Goal: Task Accomplishment & Management: Use online tool/utility

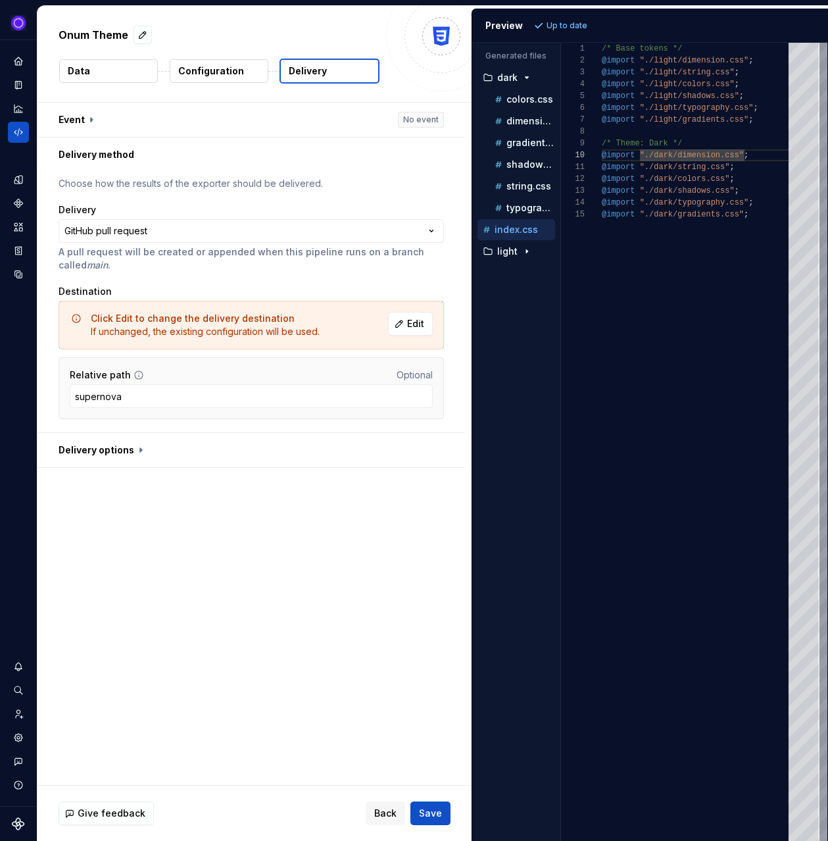
scroll to position [107, 100]
click at [429, 814] on span "Save" at bounding box center [430, 813] width 23 height 13
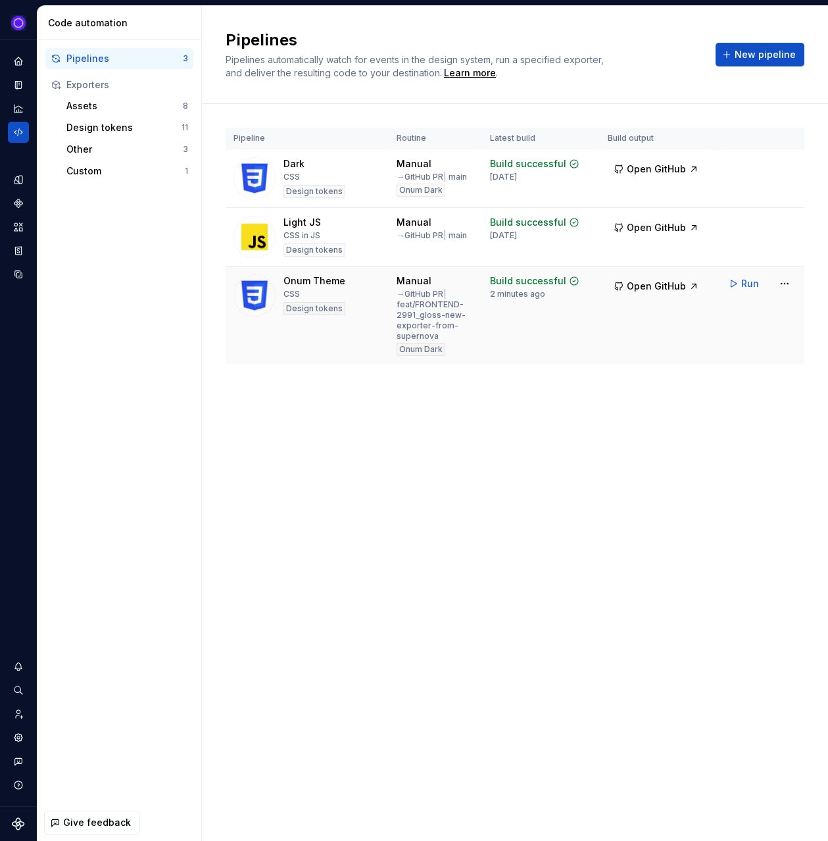
click at [255, 290] on img at bounding box center [255, 295] width 42 height 42
click at [778, 283] on html "Ixel Design system data Code automation Pipelines 3 Exporters Assets 8 Design t…" at bounding box center [414, 420] width 828 height 841
click at [773, 315] on div "Edit pipeline" at bounding box center [768, 311] width 113 height 13
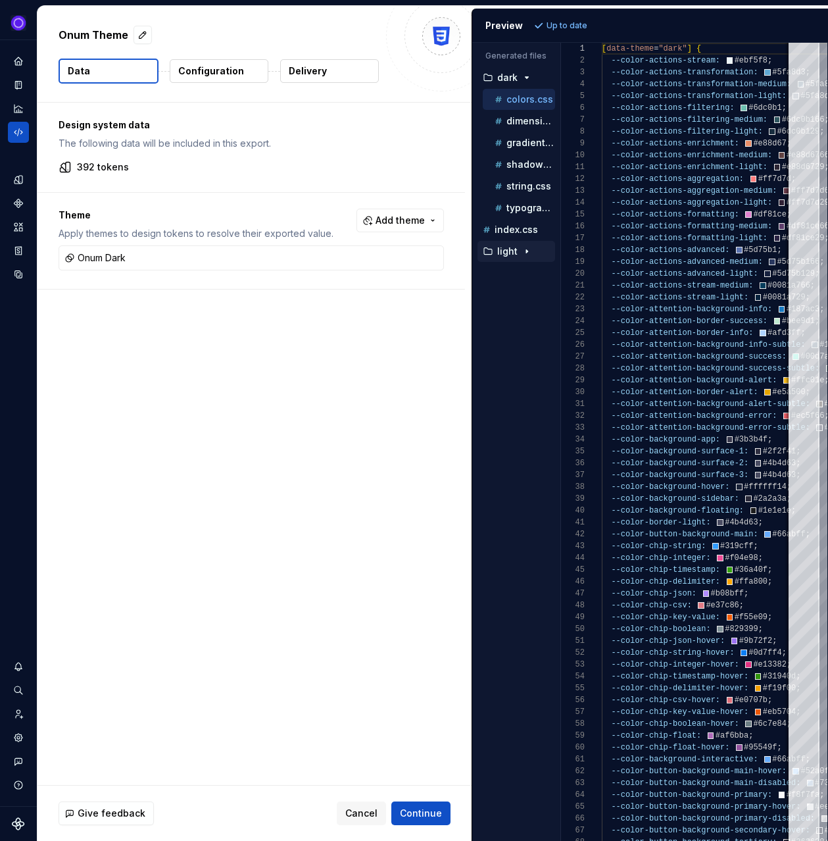
click at [502, 250] on p "light" at bounding box center [507, 251] width 20 height 11
click at [508, 230] on p "index.css" at bounding box center [516, 229] width 43 height 11
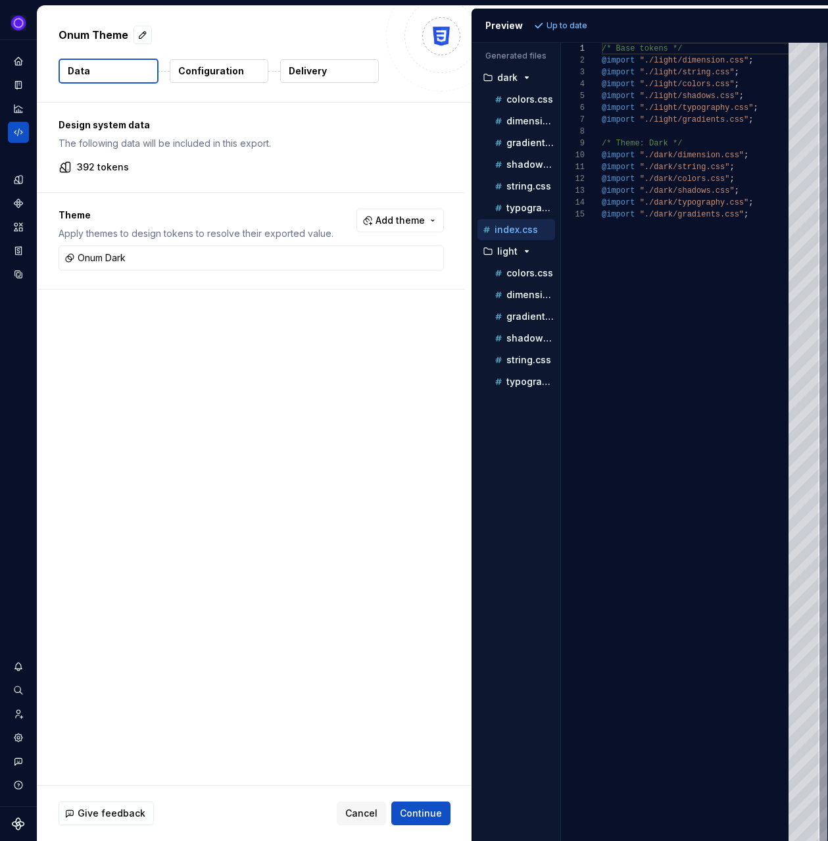
scroll to position [47, 147]
type textarea "**********"
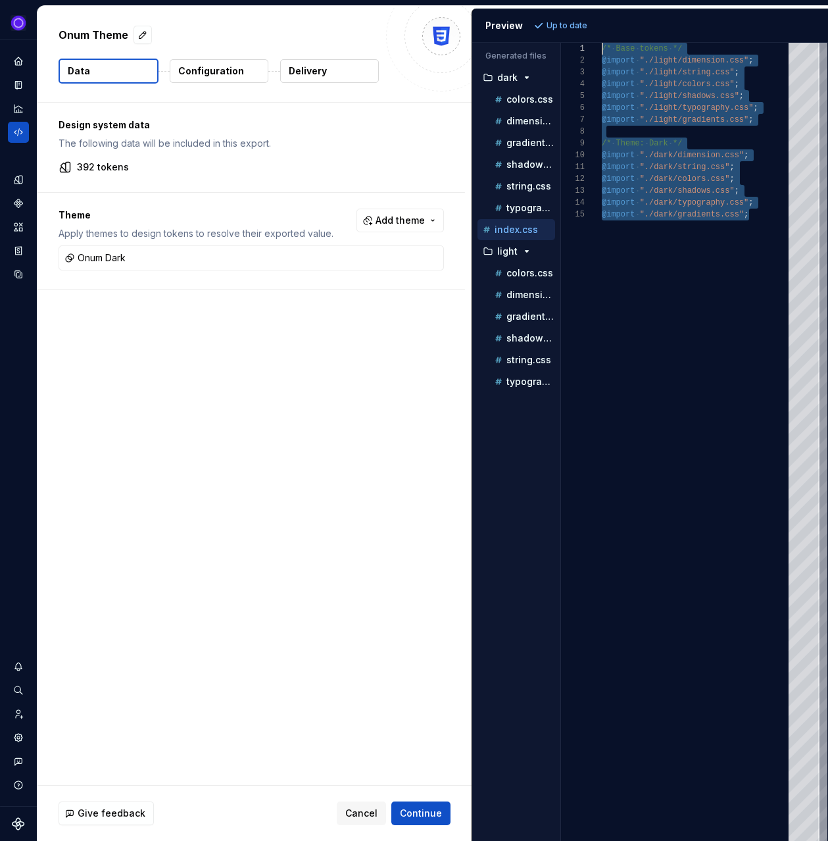
scroll to position [0, 0]
drag, startPoint x: 768, startPoint y: 300, endPoint x: 600, endPoint y: 39, distance: 309.9
click at [602, 43] on div "/* Base tokens */ @import "./light/dimension.css" ; @import "./light/string.css…" at bounding box center [699, 442] width 195 height 798
click at [14, 136] on icon "Code automation" at bounding box center [19, 132] width 12 height 12
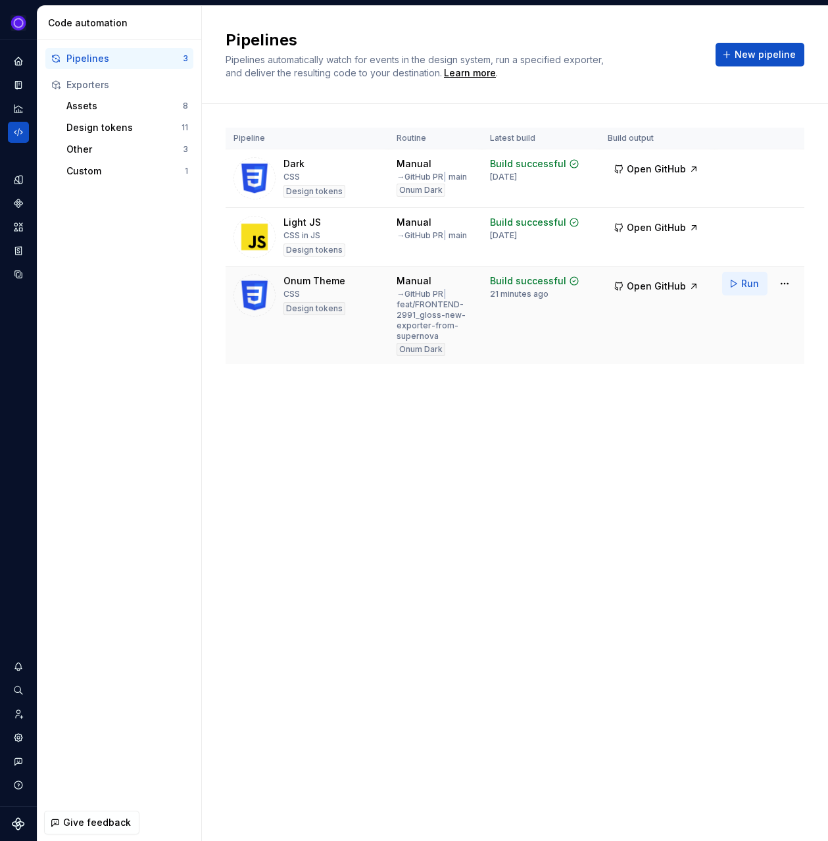
click at [744, 287] on span "Run" at bounding box center [751, 283] width 18 height 13
click at [746, 283] on span "Run" at bounding box center [751, 283] width 18 height 13
